Goal: Entertainment & Leisure: Consume media (video, audio)

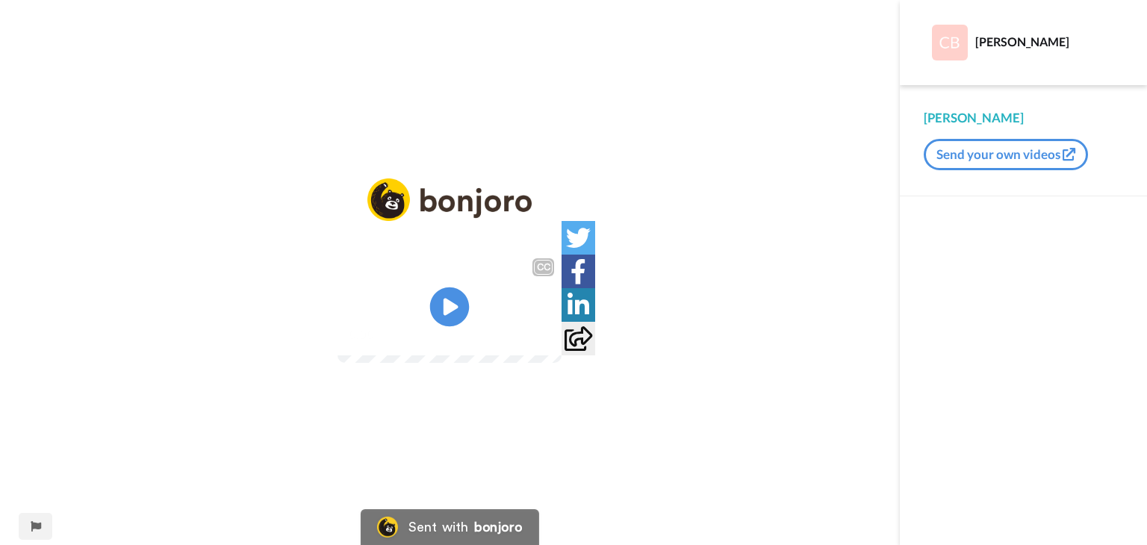
click at [454, 298] on icon at bounding box center [450, 308] width 40 height 40
click at [549, 342] on img at bounding box center [541, 334] width 16 height 16
click at [454, 299] on icon at bounding box center [450, 308] width 40 height 40
click at [549, 342] on img at bounding box center [541, 334] width 16 height 16
click at [446, 306] on icon "Play/Pause" at bounding box center [450, 307] width 40 height 71
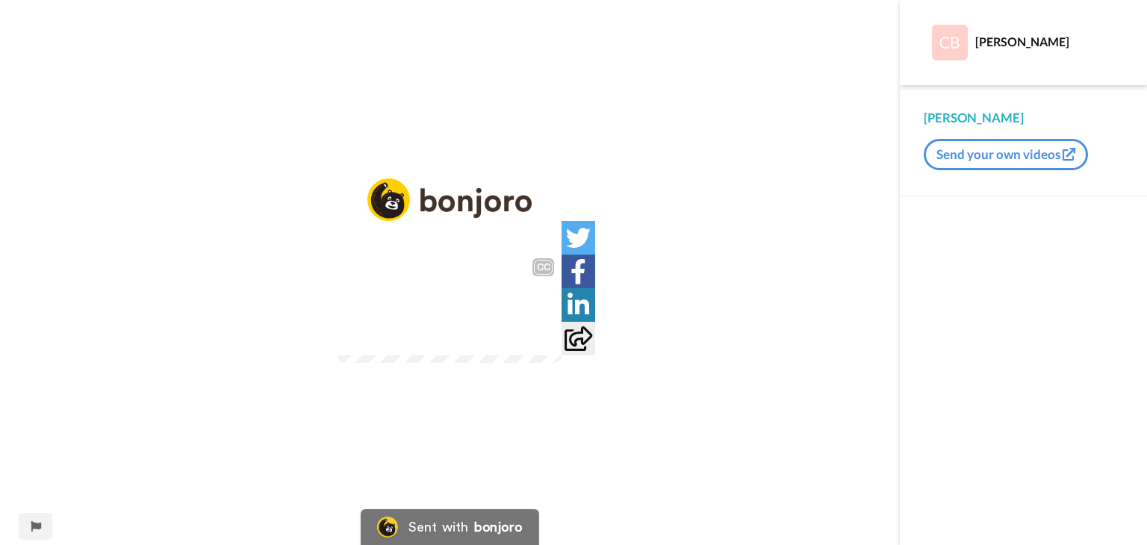
click at [549, 342] on img at bounding box center [541, 334] width 16 height 16
click at [449, 301] on icon "Play/Pause" at bounding box center [450, 307] width 40 height 71
click at [549, 342] on img at bounding box center [541, 334] width 16 height 16
click at [442, 303] on icon at bounding box center [450, 308] width 40 height 40
click at [454, 306] on icon "Play/Pause" at bounding box center [450, 307] width 40 height 71
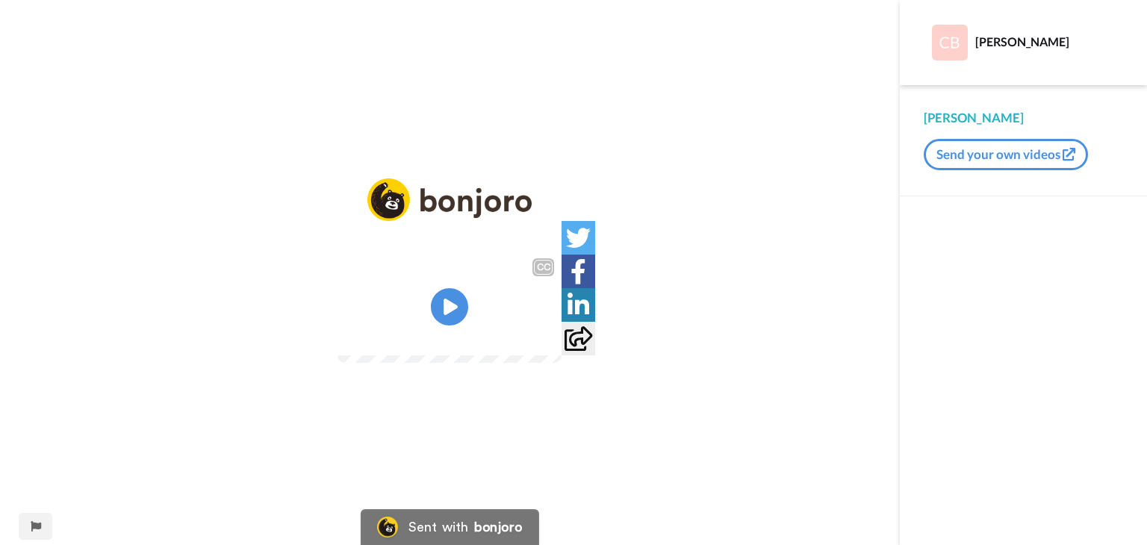
click at [549, 342] on img at bounding box center [541, 334] width 16 height 16
